Goal: Communication & Community: Ask a question

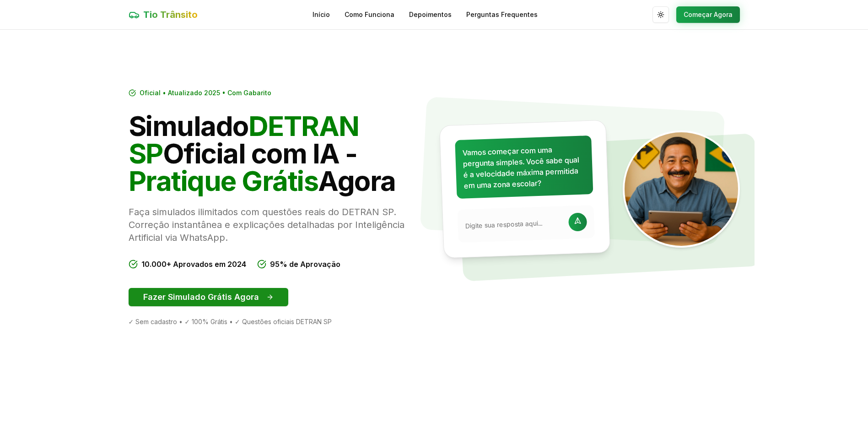
click at [225, 295] on button "Fazer Simulado Grátis Agora" at bounding box center [209, 297] width 160 height 18
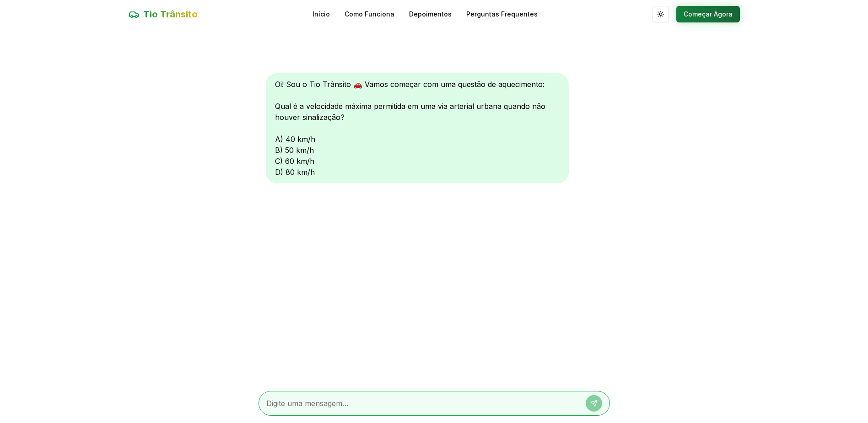
click at [716, 11] on button "Começar Agora" at bounding box center [708, 14] width 64 height 16
click at [717, 15] on button "Começar Agora" at bounding box center [708, 14] width 64 height 16
click at [354, 400] on textarea at bounding box center [421, 403] width 310 height 11
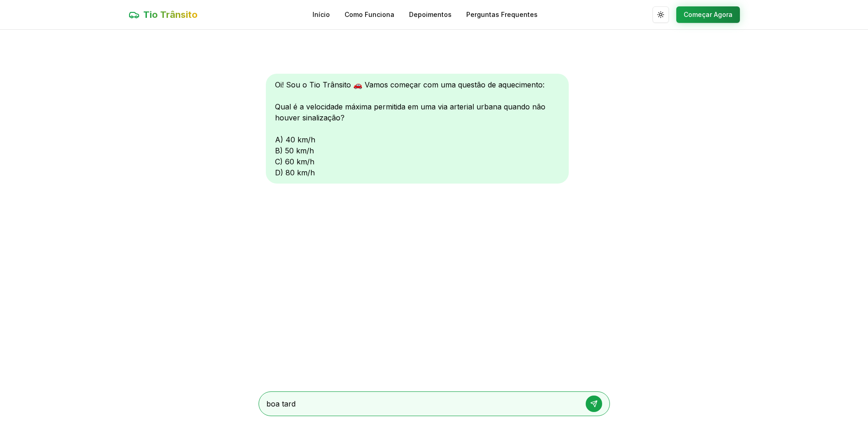
type textarea "boa tarde"
